Goal: Share content: Share content

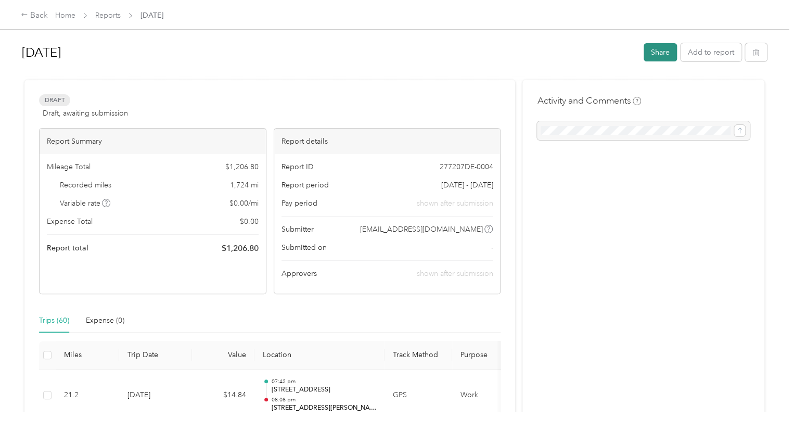
click at [662, 50] on button "Share" at bounding box center [660, 52] width 33 height 18
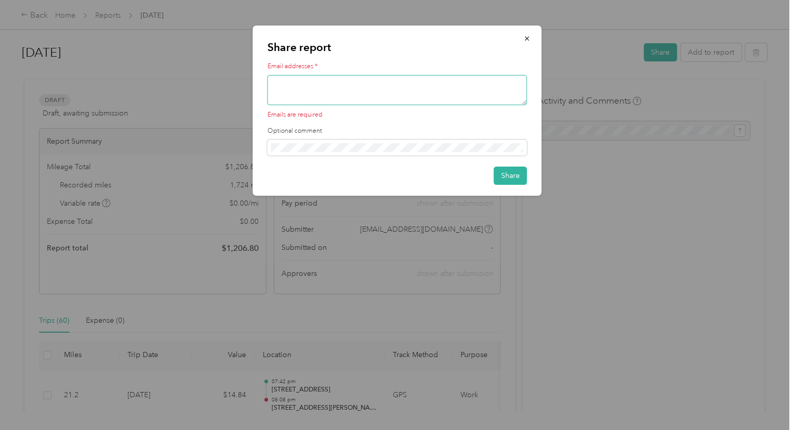
click at [316, 81] on textarea at bounding box center [397, 90] width 260 height 30
type textarea "b"
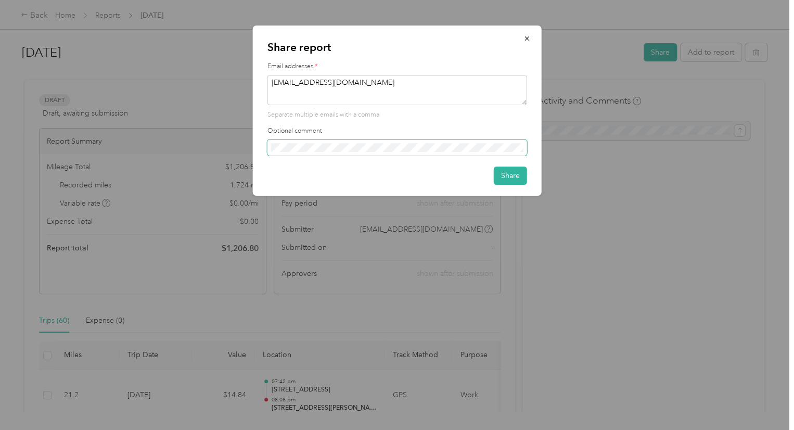
type textarea "[EMAIL_ADDRESS][DOMAIN_NAME]"
click at [514, 177] on button "Share" at bounding box center [510, 175] width 33 height 18
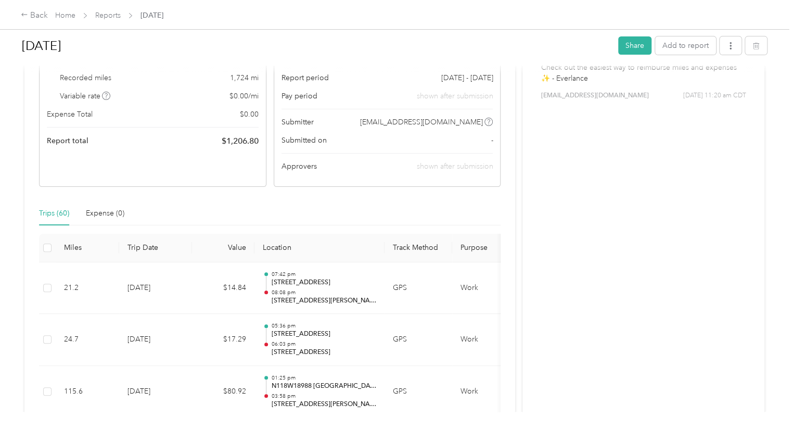
scroll to position [156, 0]
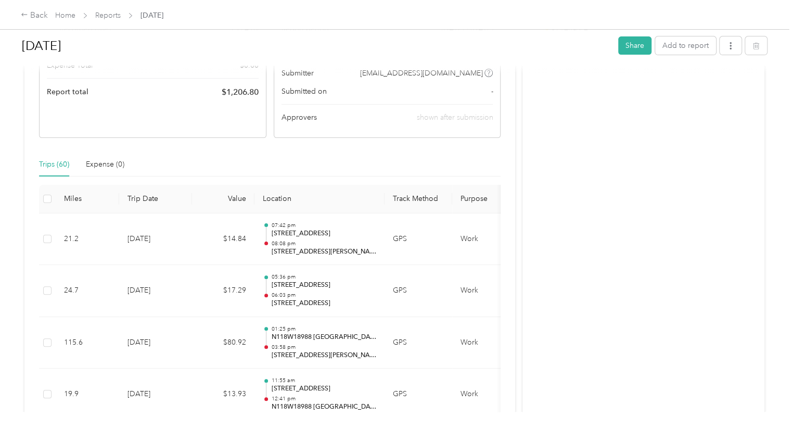
click at [48, 165] on div "Trips (60)" at bounding box center [54, 164] width 30 height 11
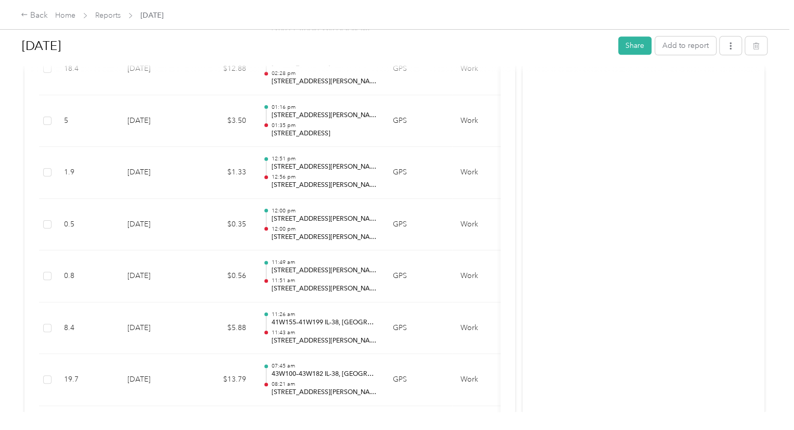
scroll to position [2310, 0]
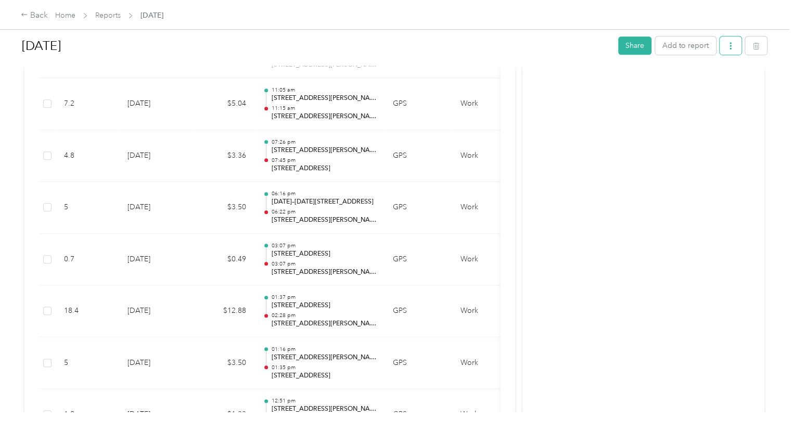
click at [728, 45] on icon "button" at bounding box center [730, 45] width 7 height 7
click at [683, 84] on span "Download" at bounding box center [698, 83] width 34 height 11
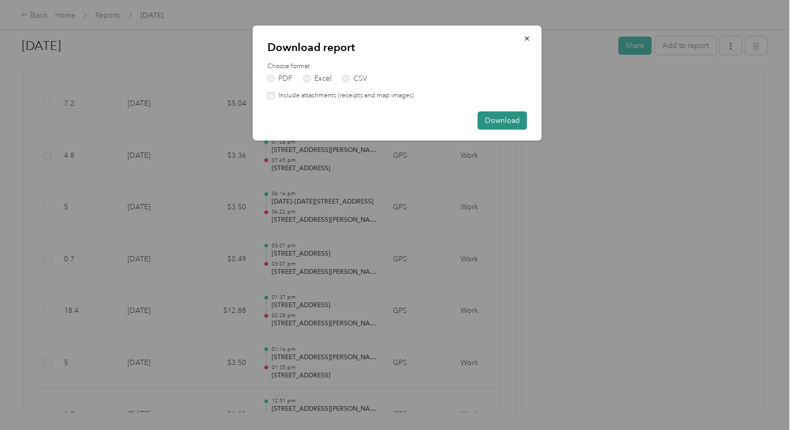
click at [498, 120] on button "Download" at bounding box center [502, 120] width 49 height 18
